Goal: Task Accomplishment & Management: Use online tool/utility

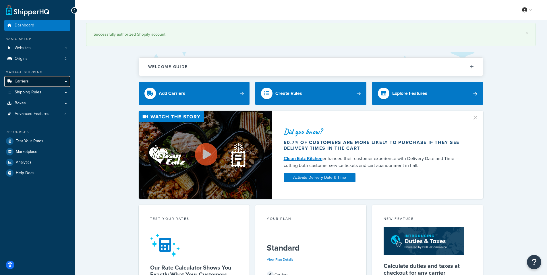
click at [42, 81] on link "Carriers" at bounding box center [37, 81] width 66 height 11
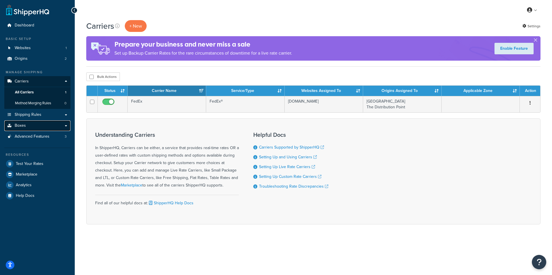
click at [32, 124] on link "Boxes" at bounding box center [37, 125] width 66 height 11
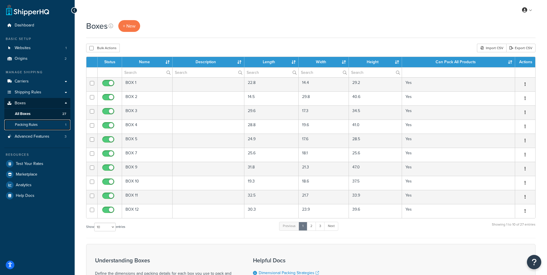
click at [31, 123] on span "Packing Rules" at bounding box center [26, 124] width 23 height 5
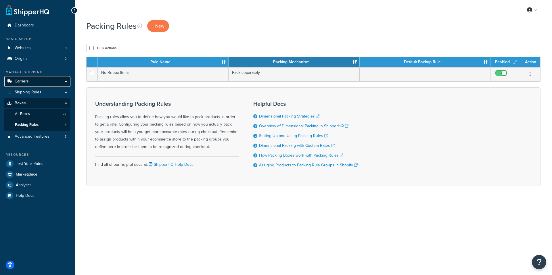
click at [26, 81] on span "Carriers" at bounding box center [22, 81] width 14 height 5
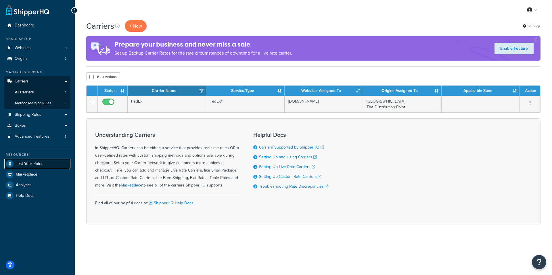
click at [33, 159] on link "Test Your Rates" at bounding box center [37, 164] width 66 height 10
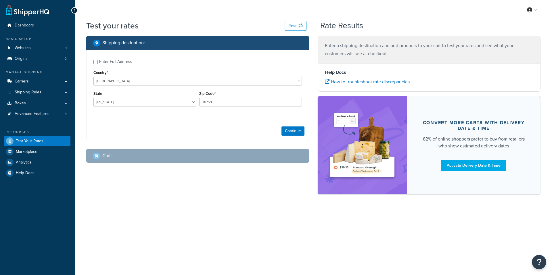
select select "[GEOGRAPHIC_DATA]"
click at [152, 80] on select "United States United Kingdom Afghanistan Åland Islands Albania Algeria American…" at bounding box center [197, 81] width 208 height 9
click at [95, 63] on input "Enter Full Address" at bounding box center [95, 62] width 4 height 4
checkbox input "true"
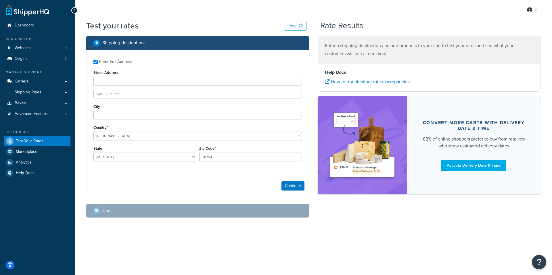
click at [113, 75] on label "Street Address" at bounding box center [105, 72] width 25 height 4
click at [113, 77] on input "Street Address" at bounding box center [197, 81] width 208 height 9
click at [111, 80] on input "Street Address" at bounding box center [197, 81] width 208 height 9
type input "47 Discovery #100"
type input "Irvine"
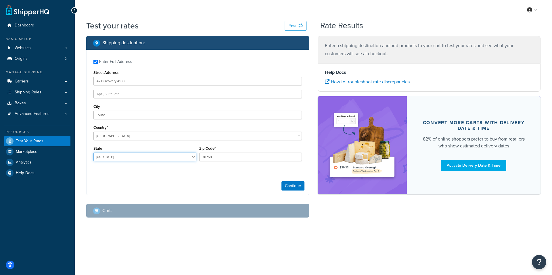
select select "CA"
drag, startPoint x: 254, startPoint y: 159, endPoint x: 121, endPoint y: 140, distance: 134.1
click at [123, 143] on div "Enter Full Address Street Address 47 Discovery #100 City Irvine Country* United…" at bounding box center [197, 111] width 222 height 123
type input "92618"
click at [292, 187] on button "Continue" at bounding box center [292, 185] width 23 height 9
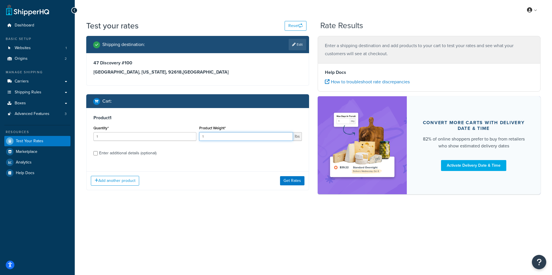
click at [218, 138] on input "1" at bounding box center [246, 136] width 94 height 9
click at [96, 152] on input "Enter additional details (optional)" at bounding box center [95, 153] width 4 height 4
checkbox input "true"
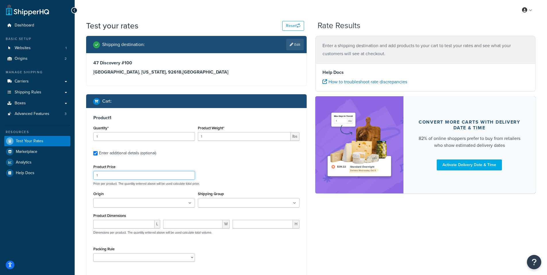
click at [121, 174] on input "1" at bounding box center [144, 175] width 102 height 9
drag, startPoint x: 121, startPoint y: 174, endPoint x: 68, endPoint y: 176, distance: 53.2
click at [68, 176] on div "Dashboard Basic Setup Websites 1 Origins 2 Manage Shipping Carriers Carriers Al…" at bounding box center [273, 166] width 547 height 333
click at [142, 209] on div "Origin Las Vegas Warehouse The Distribution Point" at bounding box center [144, 201] width 105 height 22
click at [141, 205] on ul at bounding box center [144, 202] width 102 height 9
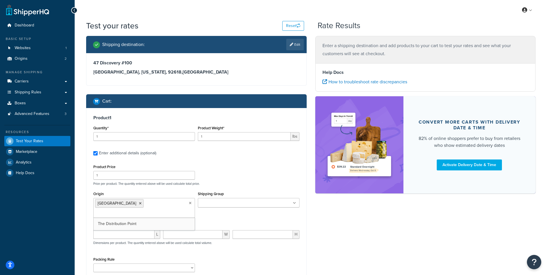
click at [230, 204] on input "Shipping Group" at bounding box center [225, 203] width 51 height 6
click at [258, 172] on div "Product Price 1 Price per product. The quantity entered above will be used calc…" at bounding box center [196, 174] width 209 height 23
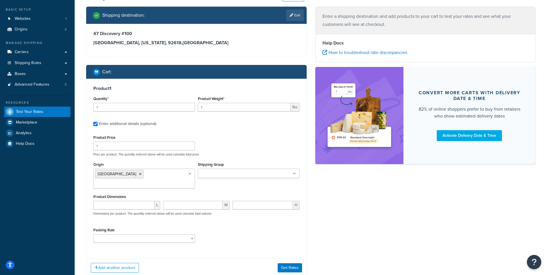
scroll to position [70, 0]
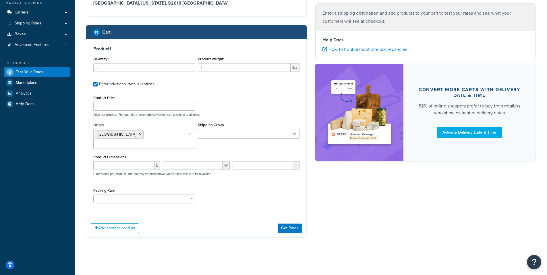
click at [148, 194] on div "No-Rebox Items" at bounding box center [144, 198] width 102 height 9
click at [144, 198] on select "No-Rebox Items" at bounding box center [144, 198] width 102 height 9
select select "87891"
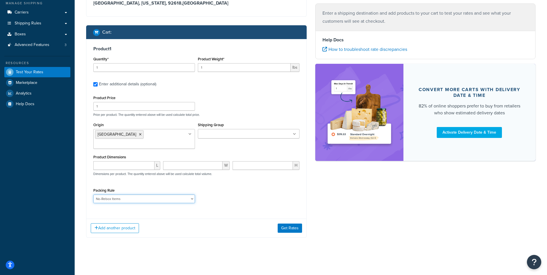
click at [93, 194] on select "No-Rebox Items" at bounding box center [144, 198] width 102 height 9
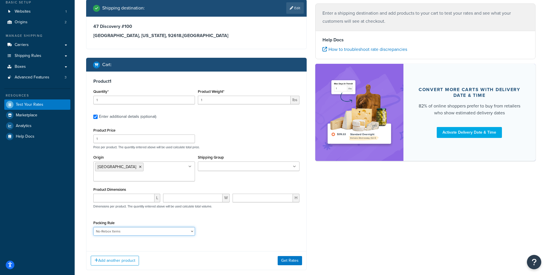
scroll to position [0, 0]
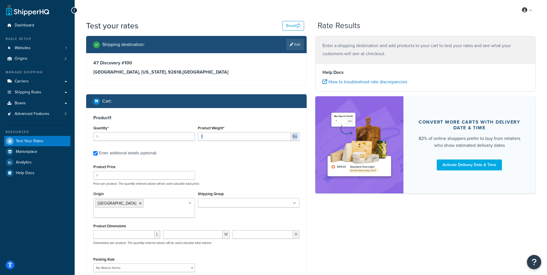
drag, startPoint x: 255, startPoint y: 141, endPoint x: 228, endPoint y: 140, distance: 27.0
click at [227, 141] on div "Product Weight* 1 lbs" at bounding box center [248, 134] width 105 height 21
drag, startPoint x: 232, startPoint y: 134, endPoint x: 178, endPoint y: 126, distance: 54.3
click at [178, 126] on div "Quantity* 1 Product Weight* 1 lbs" at bounding box center [196, 134] width 209 height 21
type input "130"
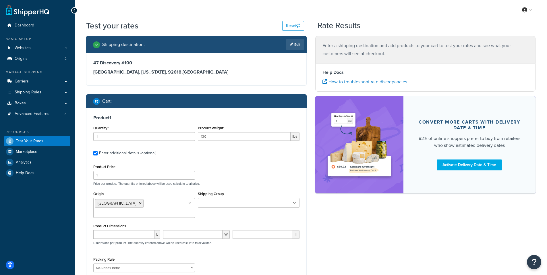
click at [272, 164] on div "Product Price 1 Price per product. The quantity entered above will be used calc…" at bounding box center [196, 174] width 209 height 23
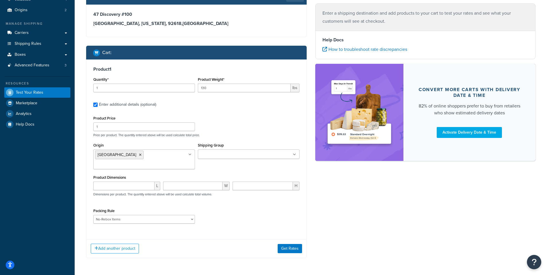
scroll to position [70, 0]
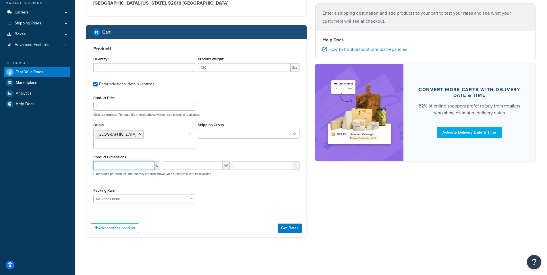
click at [123, 168] on input "number" at bounding box center [123, 165] width 61 height 9
click at [291, 227] on button "Get Rates" at bounding box center [290, 227] width 24 height 9
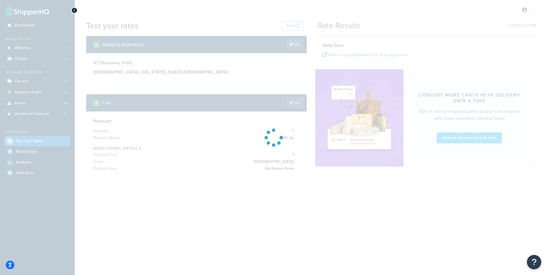
scroll to position [0, 0]
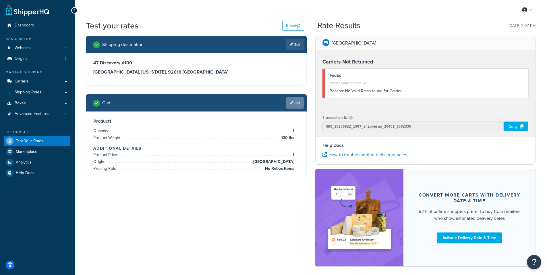
click at [296, 101] on link "Edit" at bounding box center [295, 102] width 18 height 11
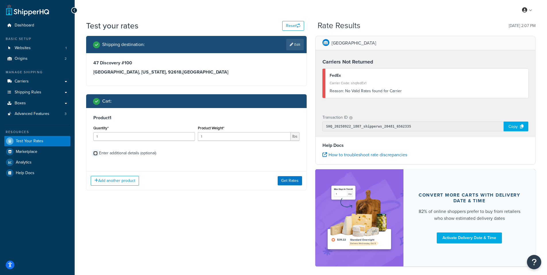
click at [95, 151] on input "Enter additional details (optional)" at bounding box center [95, 153] width 4 height 4
checkbox input "true"
select select "87891"
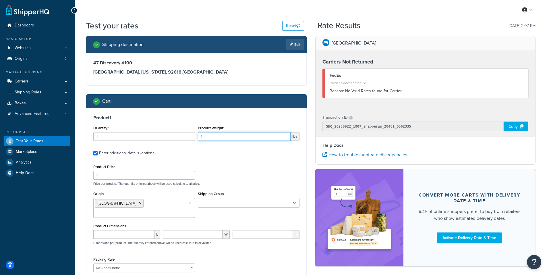
click at [228, 136] on input "1" at bounding box center [244, 136] width 93 height 9
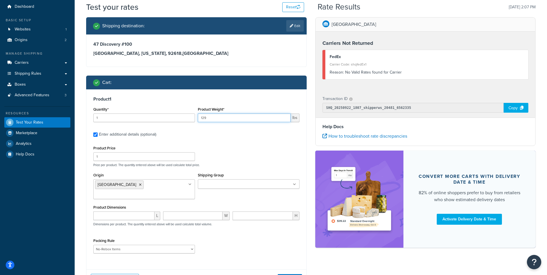
scroll to position [29, 0]
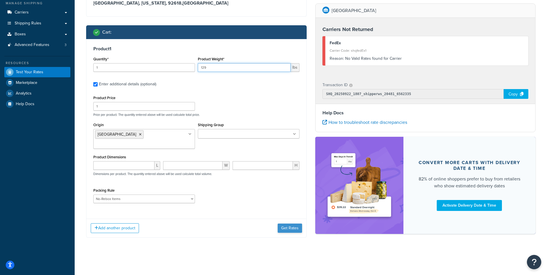
type input "129"
click at [292, 227] on button "Get Rates" at bounding box center [290, 227] width 24 height 9
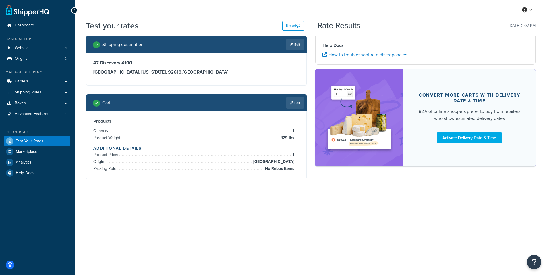
scroll to position [0, 0]
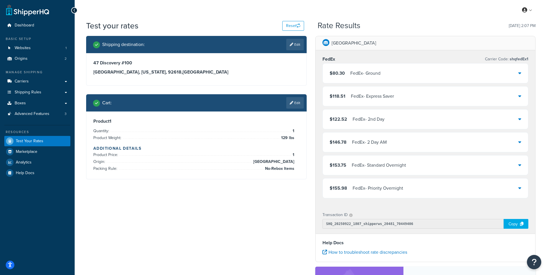
click at [427, 72] on div "$80.30 FedEx - Ground" at bounding box center [426, 73] width 206 height 20
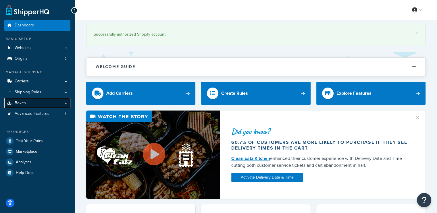
click at [65, 103] on link "Boxes" at bounding box center [37, 103] width 66 height 11
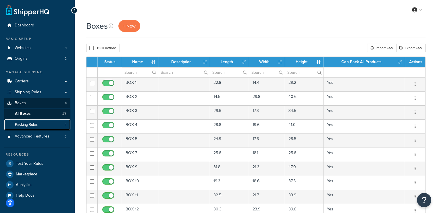
click at [38, 126] on link "Packing Rules 1" at bounding box center [37, 124] width 66 height 11
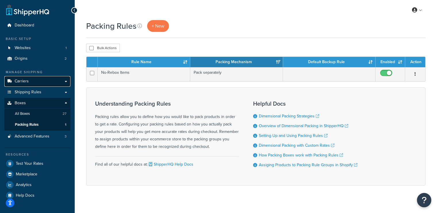
click at [31, 84] on link "Carriers" at bounding box center [37, 81] width 66 height 11
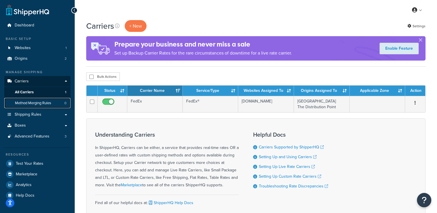
click at [35, 105] on span "Method Merging Rules" at bounding box center [33, 103] width 36 height 5
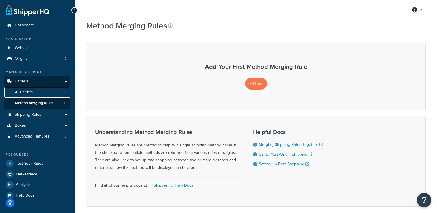
click at [38, 90] on link "All Carriers 1" at bounding box center [37, 92] width 66 height 11
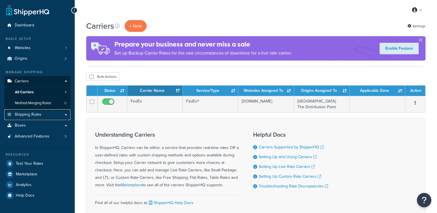
click at [31, 113] on span "Shipping Rules" at bounding box center [28, 114] width 27 height 5
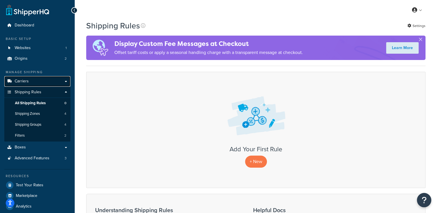
click at [31, 79] on link "Carriers" at bounding box center [37, 81] width 66 height 11
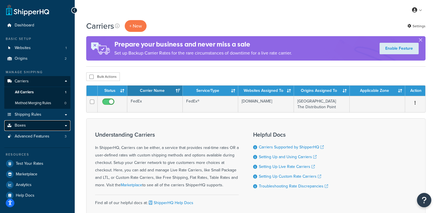
click at [37, 129] on link "Boxes" at bounding box center [37, 125] width 66 height 11
